Goal: Task Accomplishment & Management: Manage account settings

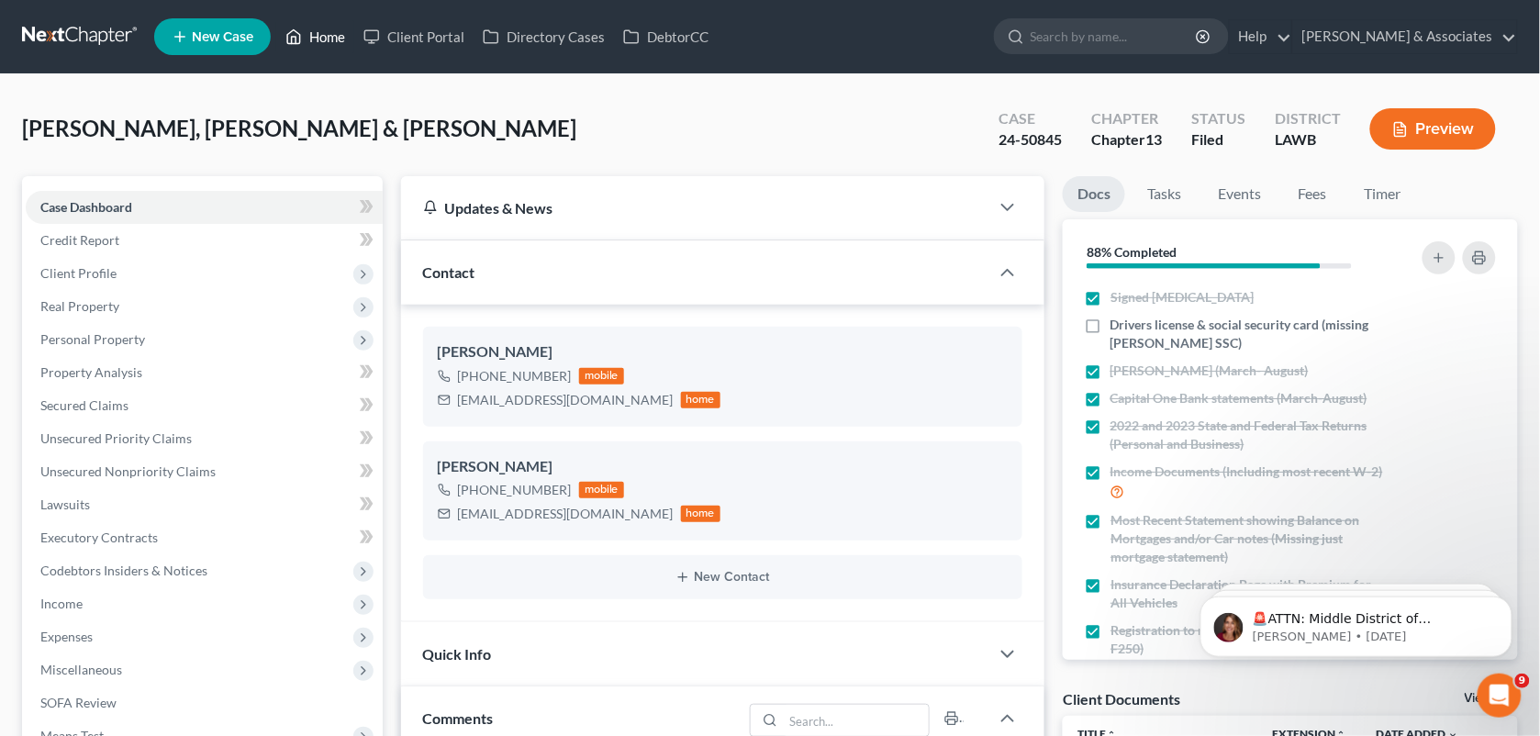
click at [315, 29] on link "Home" at bounding box center [315, 36] width 78 height 33
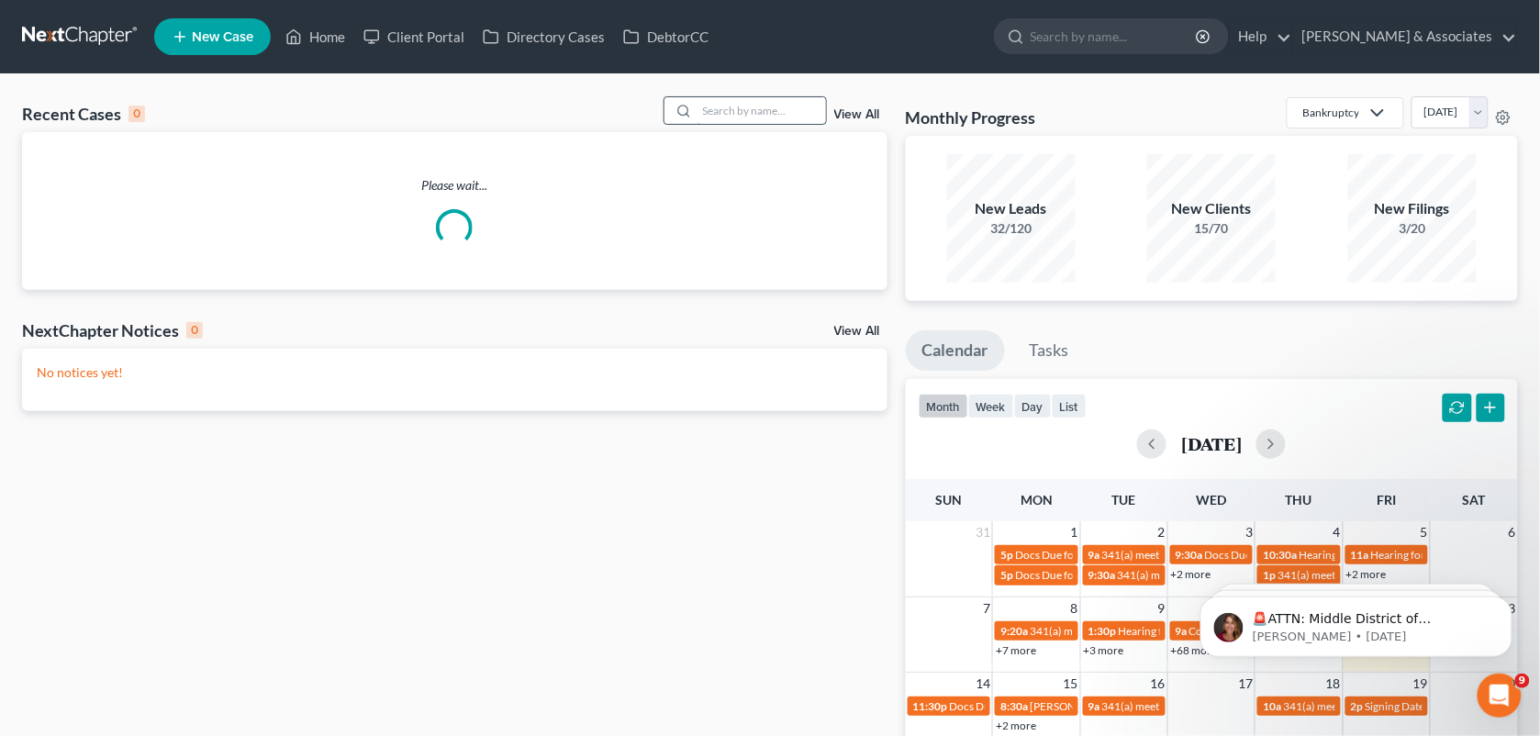
click at [734, 115] on input "search" at bounding box center [762, 110] width 128 height 27
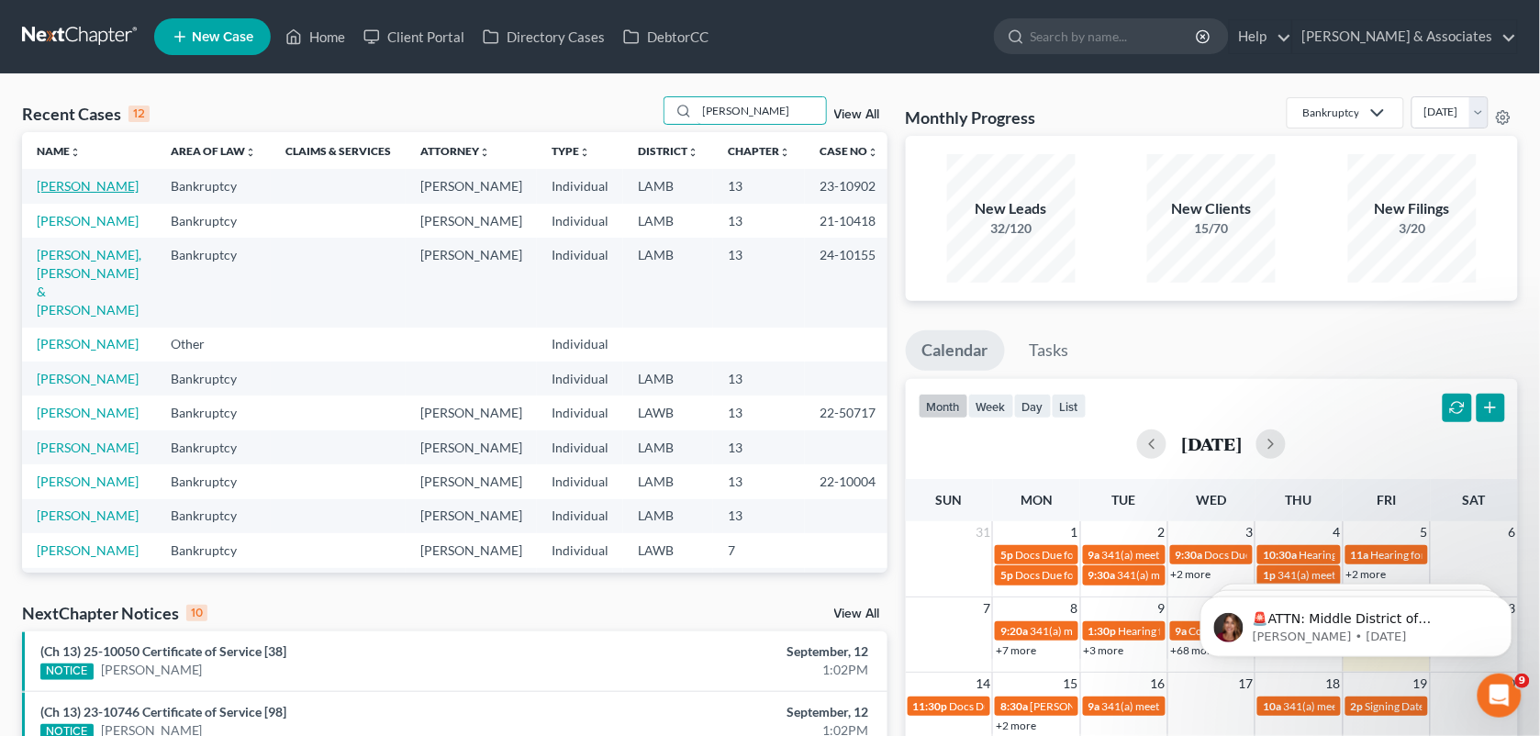
type input "[PERSON_NAME]"
click at [88, 193] on link "[PERSON_NAME]" at bounding box center [88, 186] width 102 height 16
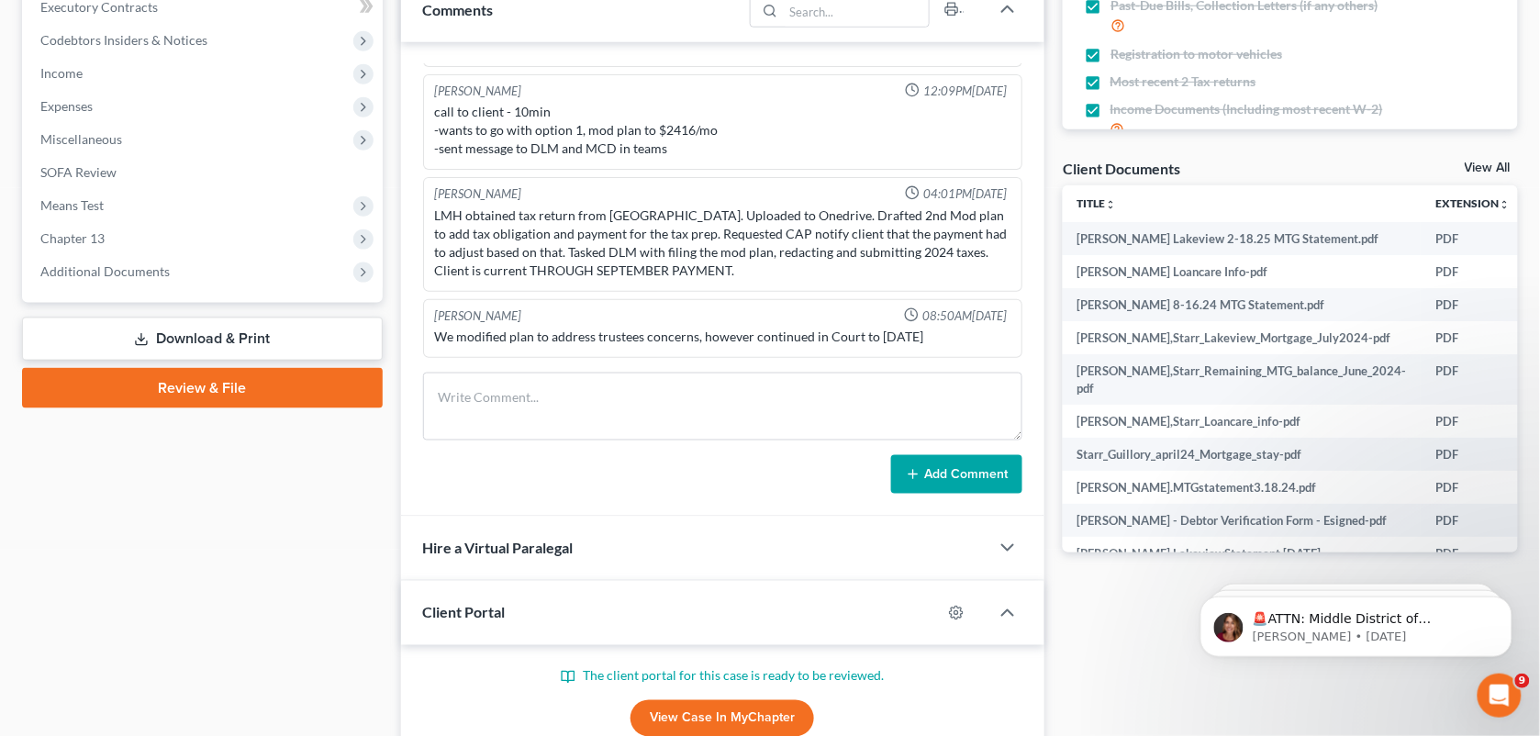
scroll to position [4389, 0]
click at [96, 263] on span "Additional Documents" at bounding box center [104, 271] width 129 height 16
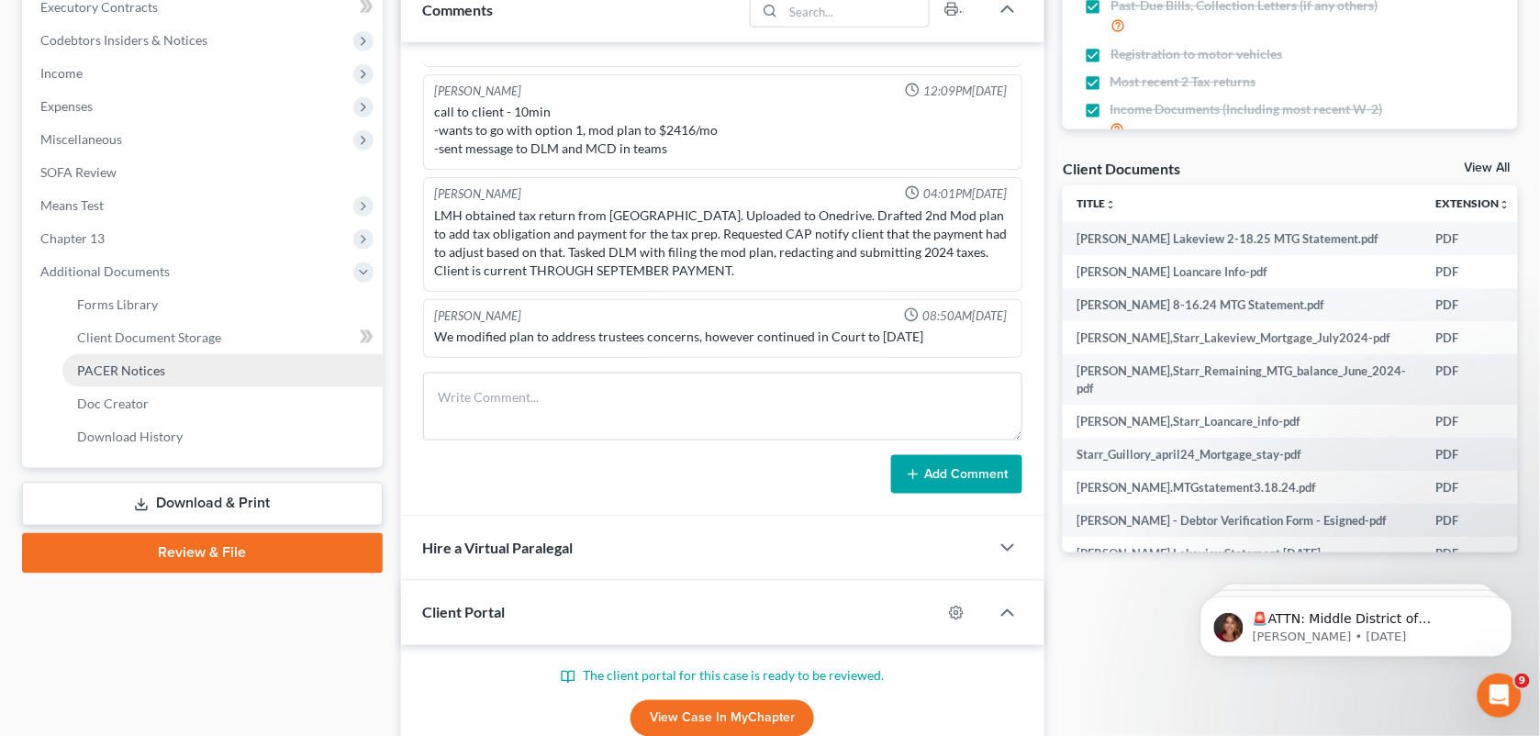
click at [121, 363] on span "PACER Notices" at bounding box center [121, 371] width 88 height 16
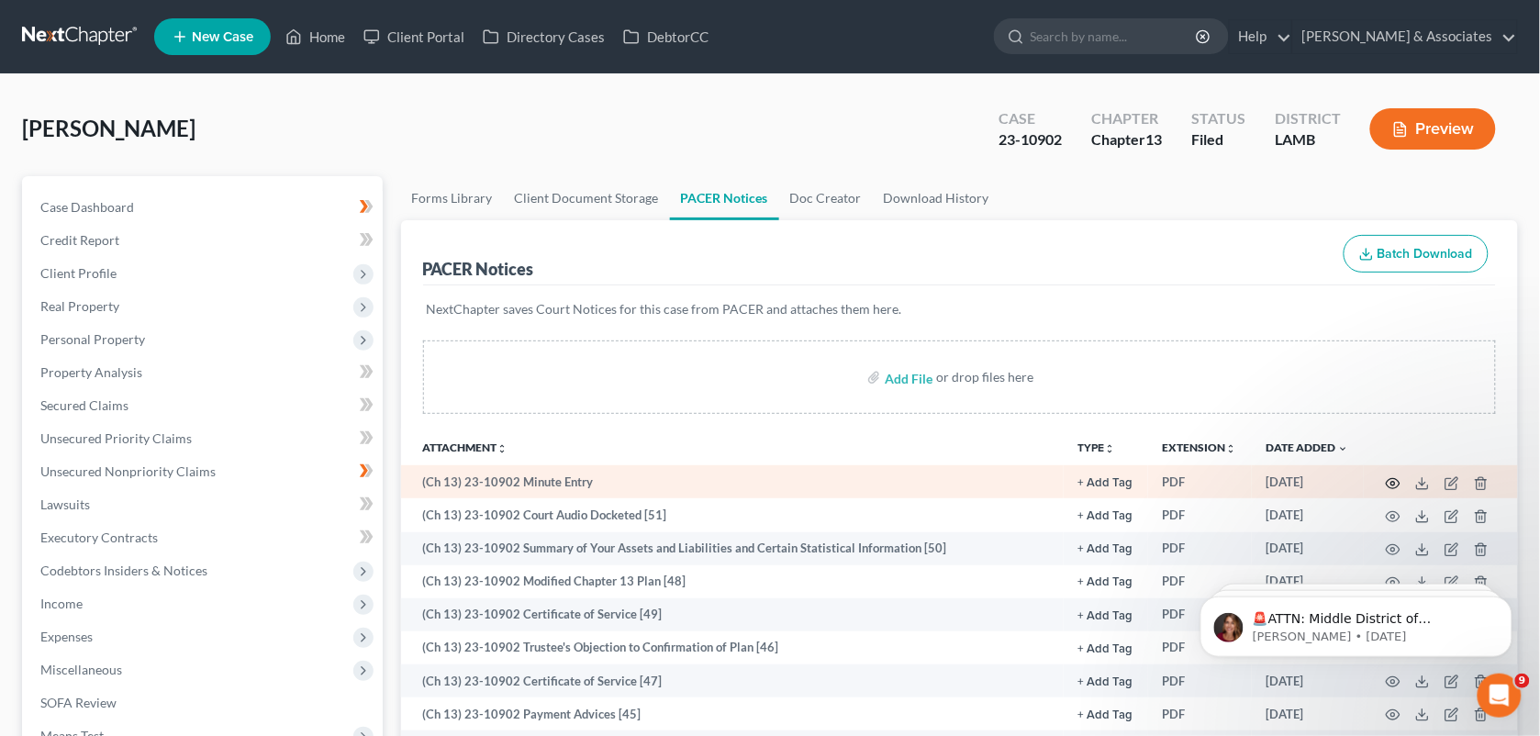
click at [1396, 486] on icon "button" at bounding box center [1393, 483] width 15 height 15
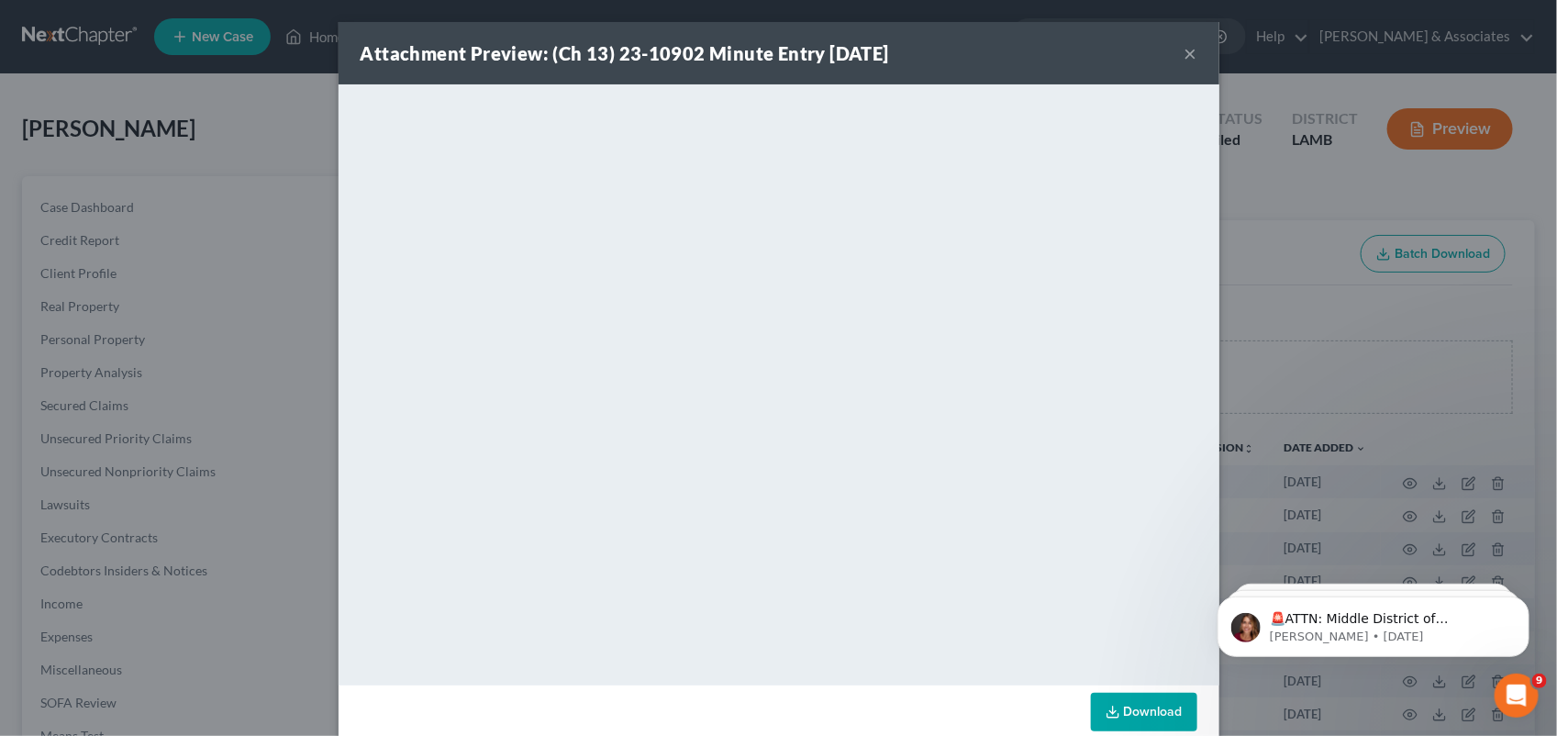
click at [1185, 52] on button "×" at bounding box center [1191, 53] width 13 height 22
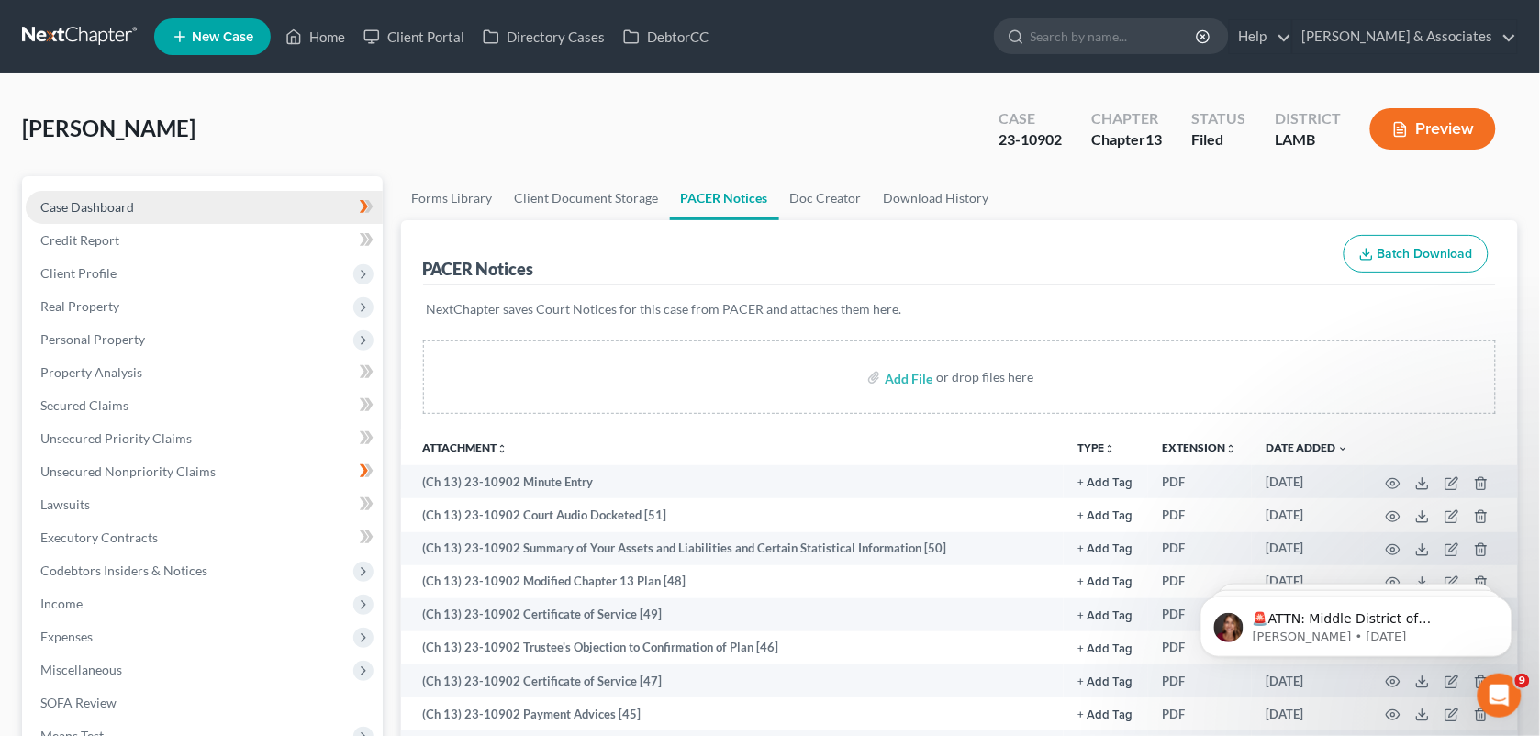
click at [168, 209] on link "Case Dashboard" at bounding box center [204, 207] width 357 height 33
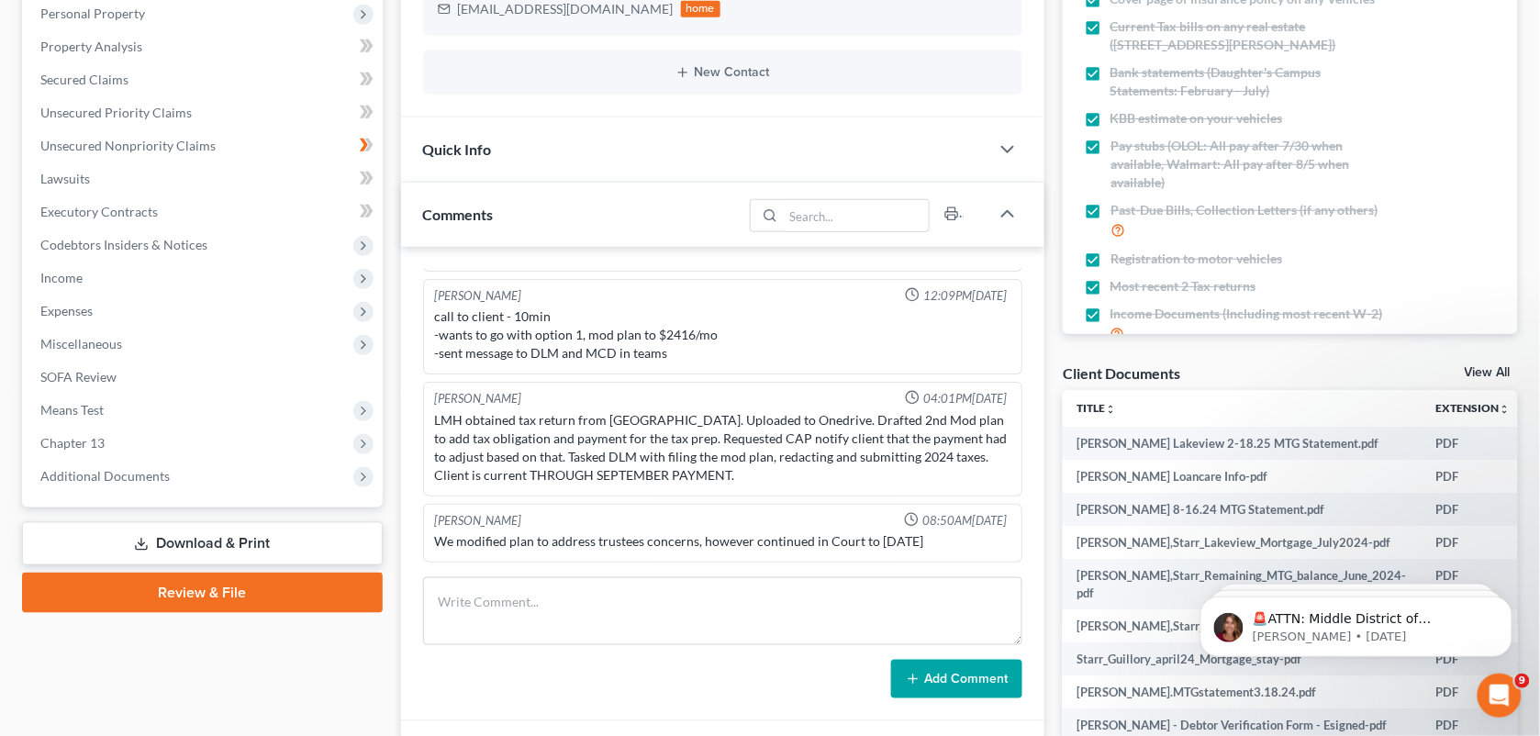
scroll to position [4389, 0]
click at [622, 602] on textarea at bounding box center [723, 611] width 600 height 68
click at [567, 598] on textarea "Called" at bounding box center [723, 611] width 600 height 68
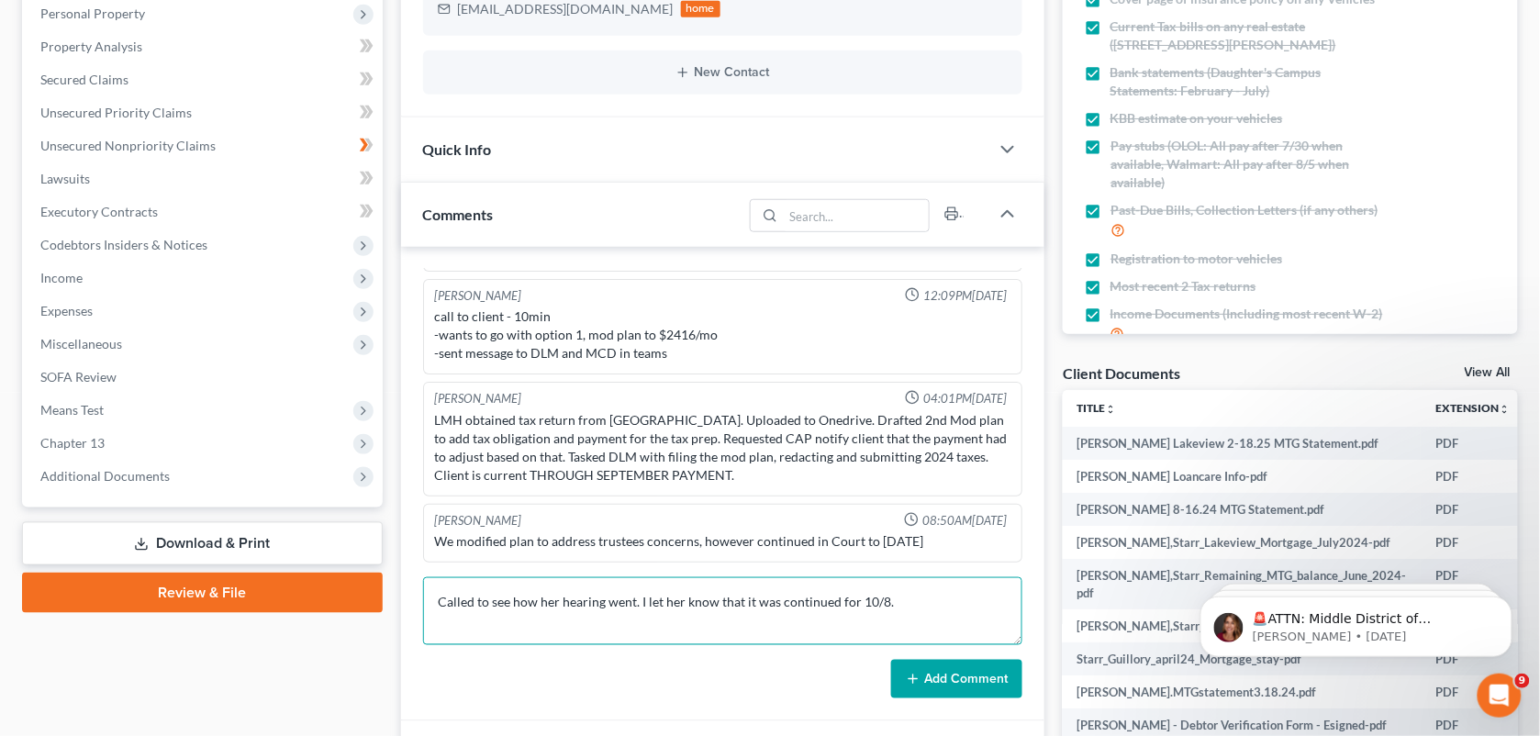
click at [749, 603] on textarea "Called to see how her hearing went. I let her know that it was continued for 10…" at bounding box center [723, 611] width 600 height 68
click at [831, 601] on textarea "Called to see how her hearing went. I let her know that the hearing was continu…" at bounding box center [723, 611] width 600 height 68
click at [988, 599] on textarea "Called to see how her hearing went. I let her know that the hearing was set to …" at bounding box center [723, 611] width 600 height 68
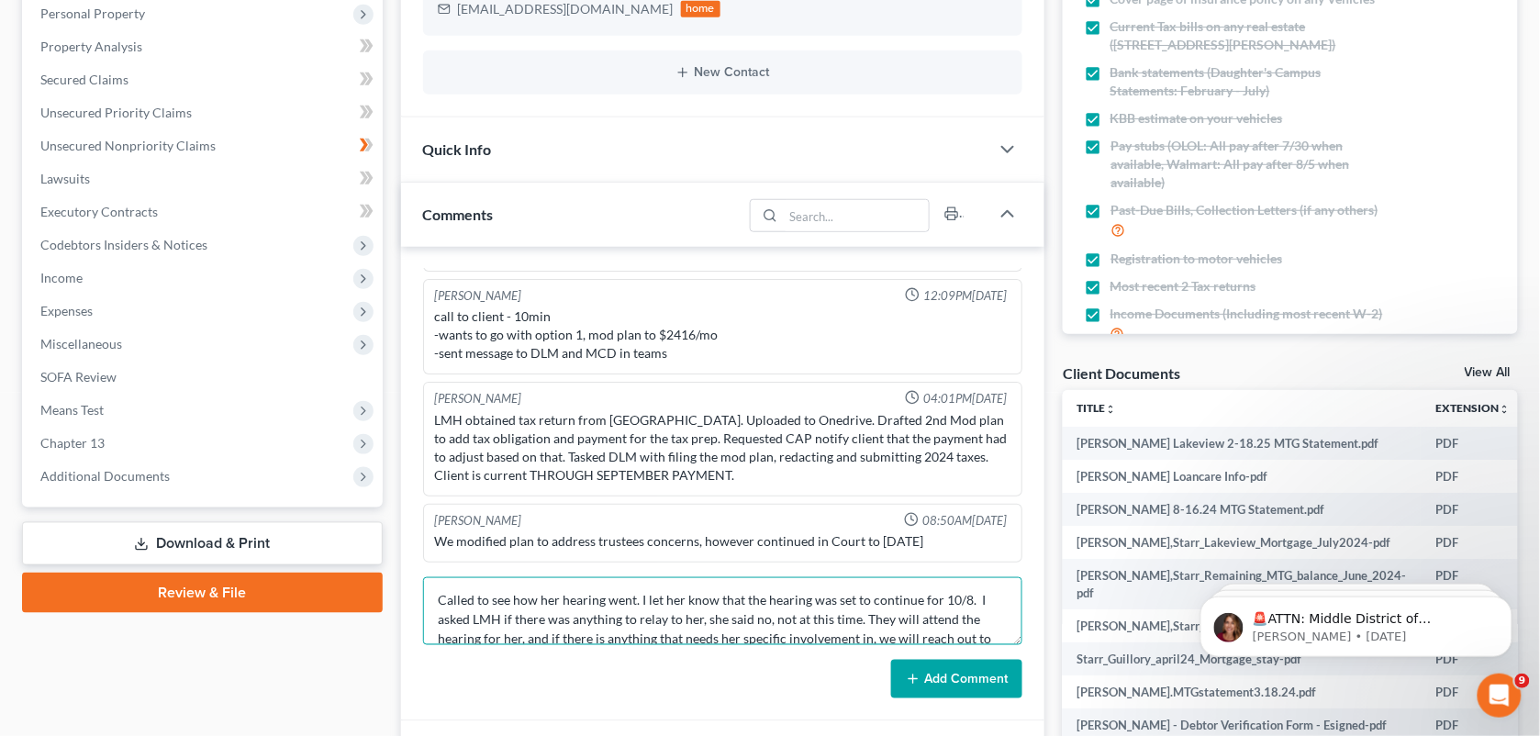
scroll to position [21, 0]
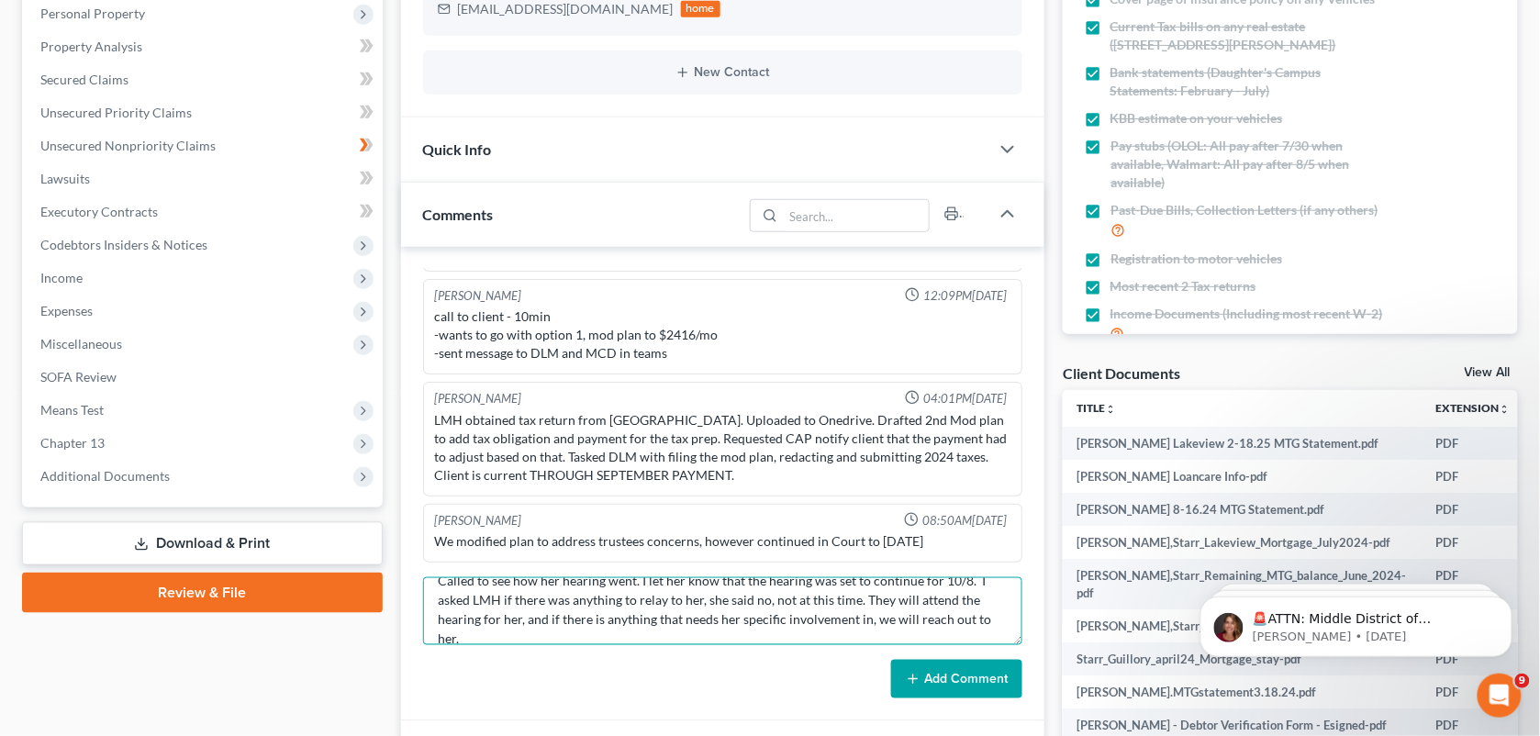
type textarea "Called to see how her hearing went. I let her know that the hearing was set to …"
click at [964, 679] on button "Add Comment" at bounding box center [956, 679] width 131 height 39
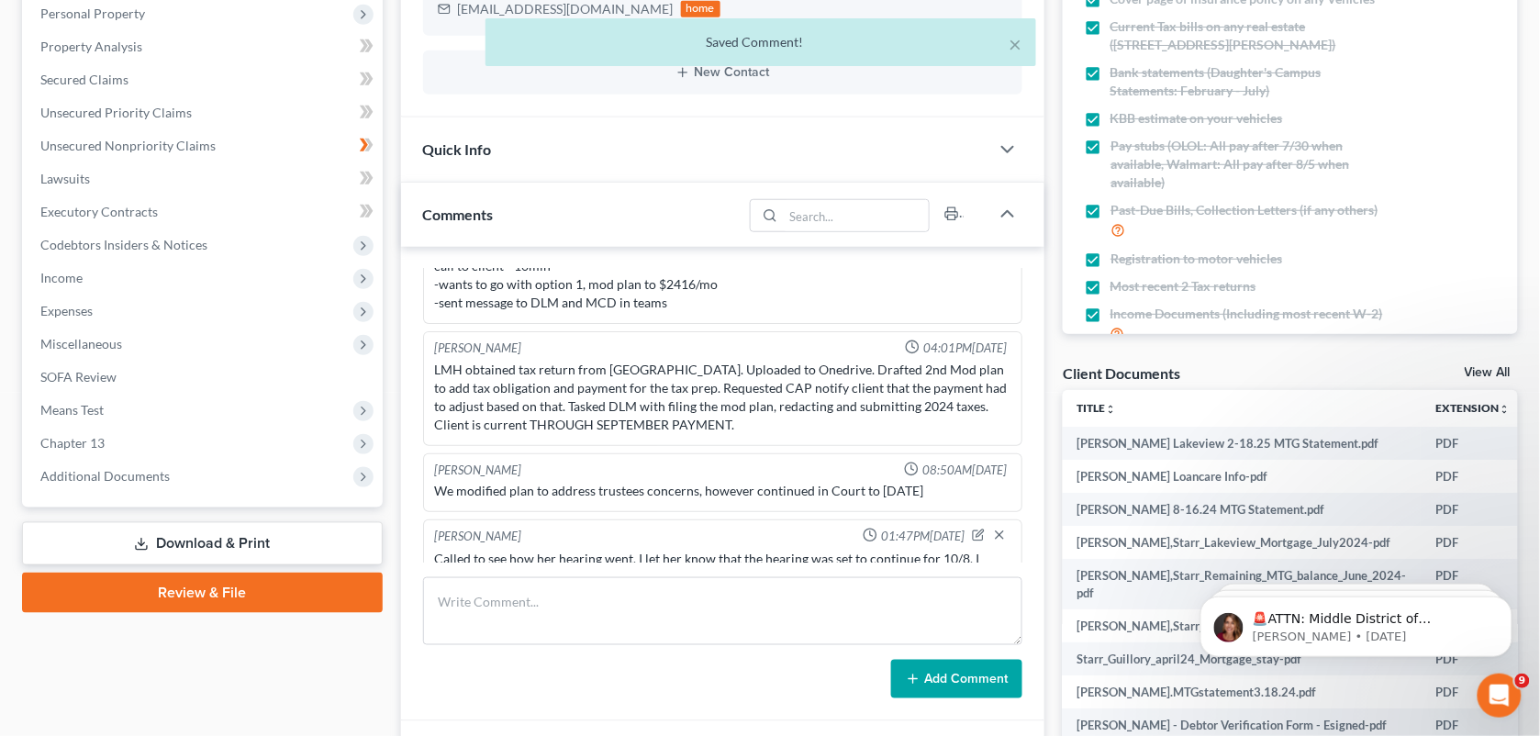
scroll to position [16733, 0]
